Goal: Task Accomplishment & Management: Use online tool/utility

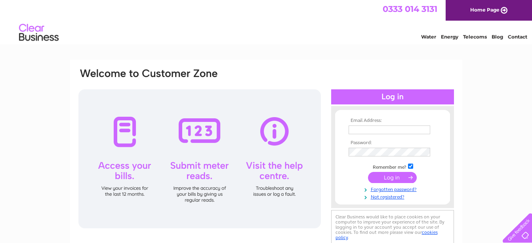
type input "jane.derham@virgin.net"
click at [410, 178] on input "submit" at bounding box center [392, 177] width 49 height 11
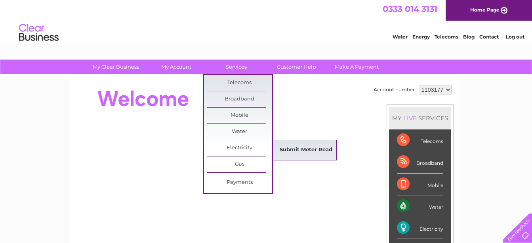
click at [296, 151] on link "Submit Meter Read" at bounding box center [305, 150] width 65 height 16
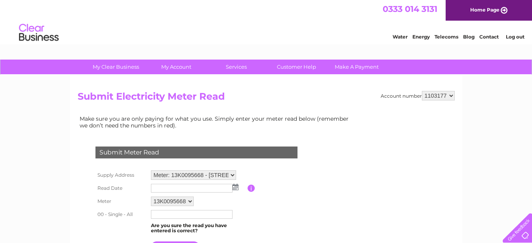
click at [234, 189] on img at bounding box center [236, 186] width 6 height 6
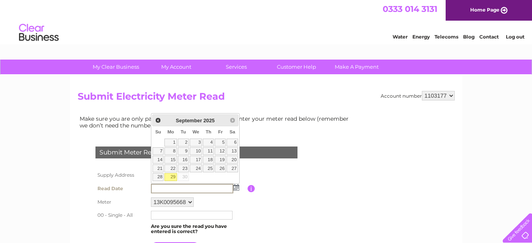
click at [173, 176] on link "29" at bounding box center [170, 177] width 12 height 8
type input "2025/09/29"
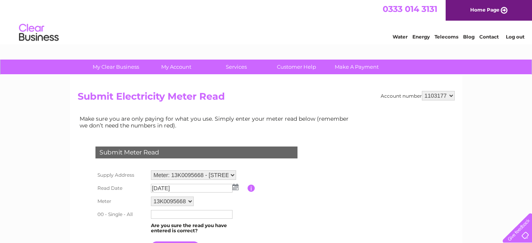
click at [197, 214] on input "text" at bounding box center [192, 214] width 82 height 9
click at [169, 214] on input "text" at bounding box center [192, 215] width 82 height 10
type input "19249"
click at [278, 213] on table "Supply Address Meter: 13K0095668 - The Lemon Tree, The High Street, Tadcaster, …" at bounding box center [206, 211] width 225 height 86
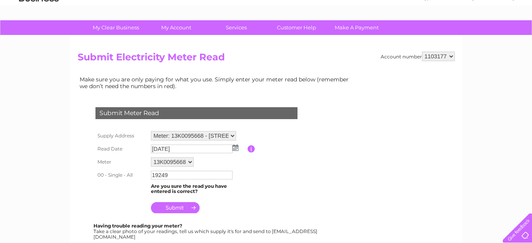
scroll to position [40, 0]
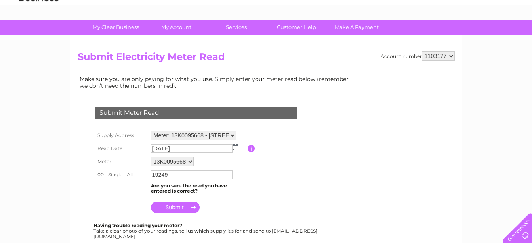
click at [176, 205] on input "submit" at bounding box center [175, 206] width 49 height 11
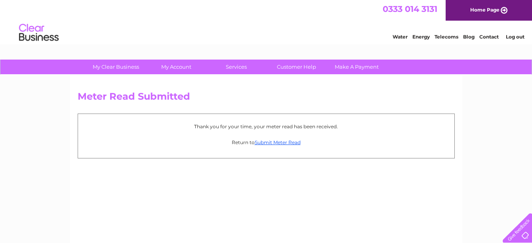
click at [287, 129] on p "Thank you for your time, your meter read has been received." at bounding box center [266, 126] width 369 height 8
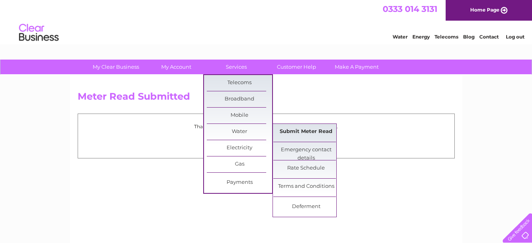
click at [295, 128] on link "Submit Meter Read" at bounding box center [305, 132] width 65 height 16
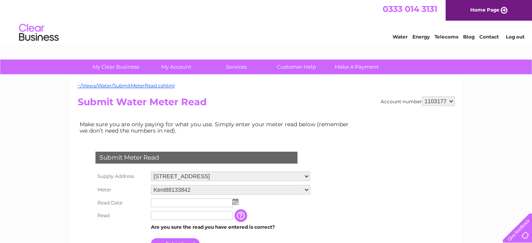
click at [234, 201] on img at bounding box center [236, 201] width 6 height 6
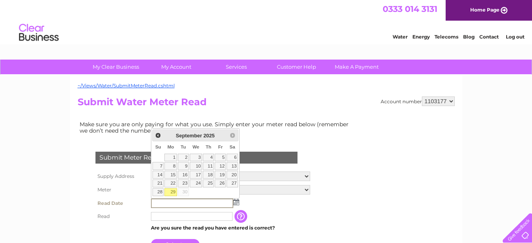
click at [172, 191] on link "29" at bounding box center [170, 192] width 12 height 8
type input "[DATE]"
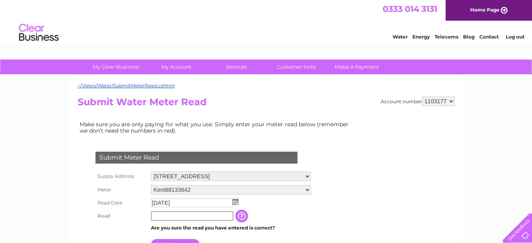
click at [204, 214] on input "text" at bounding box center [192, 216] width 82 height 10
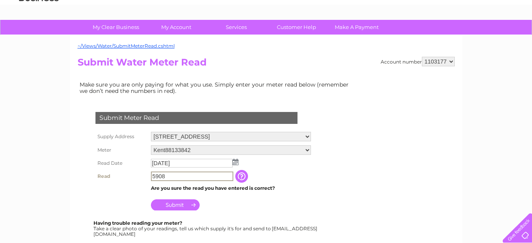
type input "5908"
click at [181, 202] on input "Submit" at bounding box center [175, 204] width 49 height 11
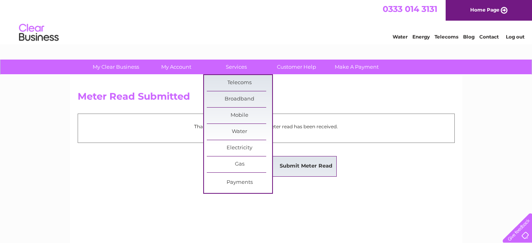
click at [297, 167] on link "Submit Meter Read" at bounding box center [305, 166] width 65 height 16
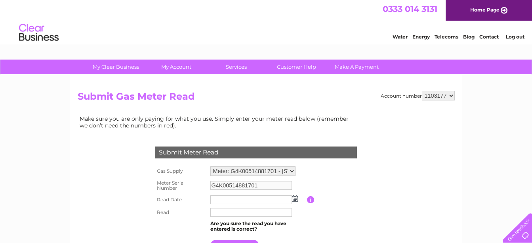
click at [293, 198] on img at bounding box center [295, 198] width 6 height 6
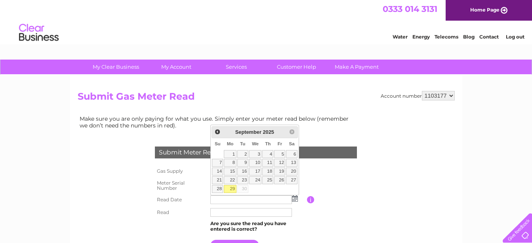
click at [233, 188] on link "29" at bounding box center [230, 189] width 12 height 8
type input "[DATE]"
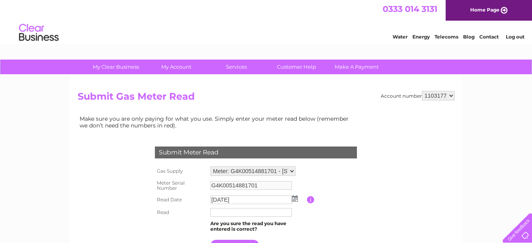
drag, startPoint x: 246, startPoint y: 211, endPoint x: 254, endPoint y: 218, distance: 11.0
click at [246, 211] on input "text" at bounding box center [251, 212] width 82 height 9
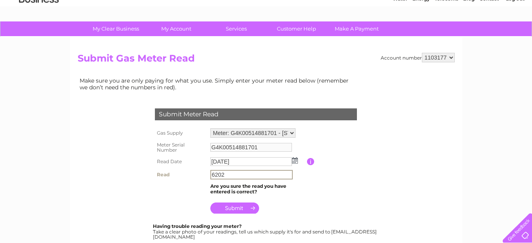
scroll to position [79, 0]
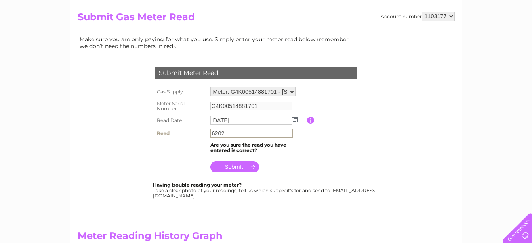
type input "6202"
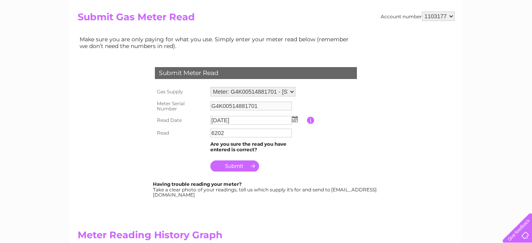
click at [243, 162] on input "submit" at bounding box center [234, 165] width 49 height 11
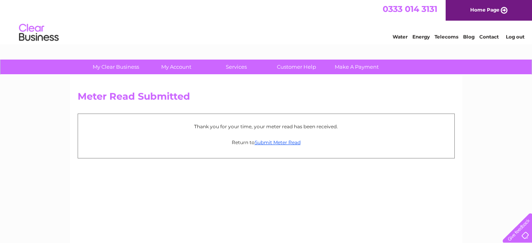
click at [518, 35] on link "Log out" at bounding box center [515, 37] width 19 height 6
